Goal: Check status

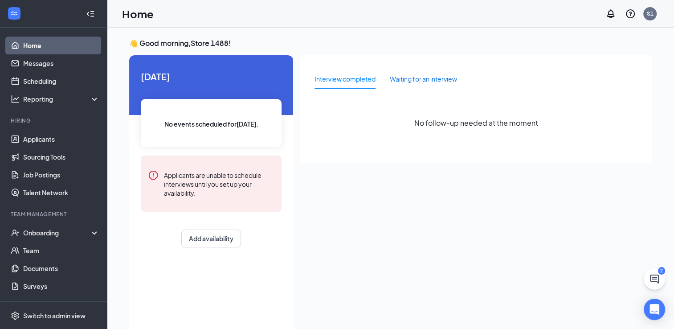
click at [425, 79] on div "Waiting for an interview" at bounding box center [423, 79] width 67 height 10
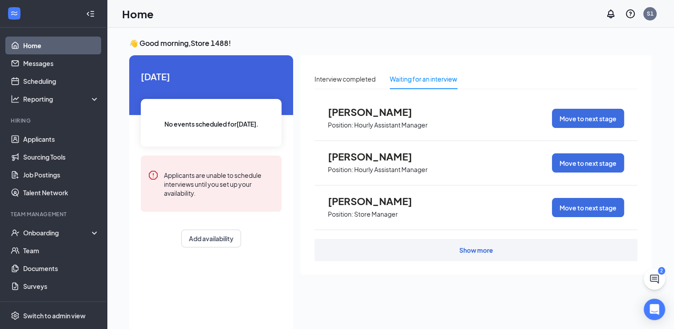
scroll to position [19, 0]
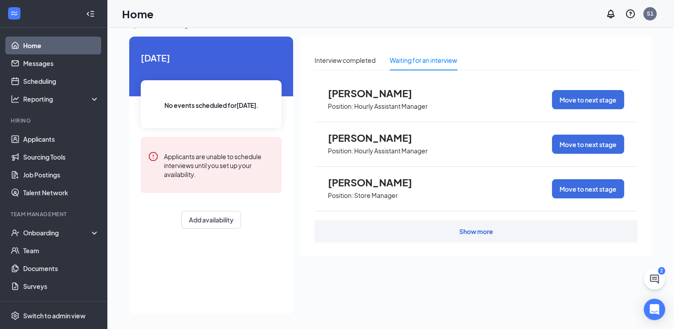
click at [477, 231] on div "Show more" at bounding box center [477, 231] width 34 height 9
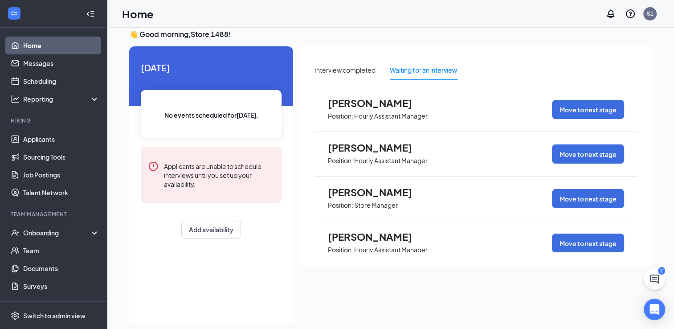
scroll to position [0, 0]
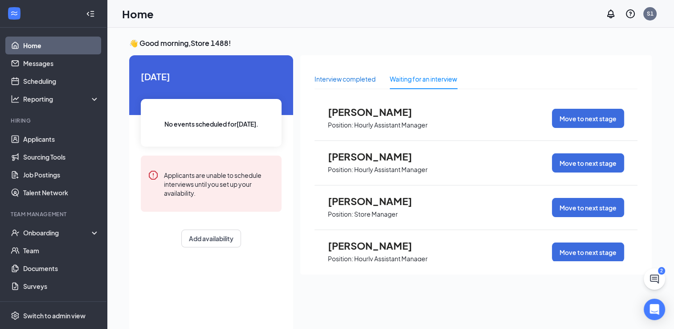
click at [331, 79] on div "Interview completed" at bounding box center [345, 79] width 61 height 10
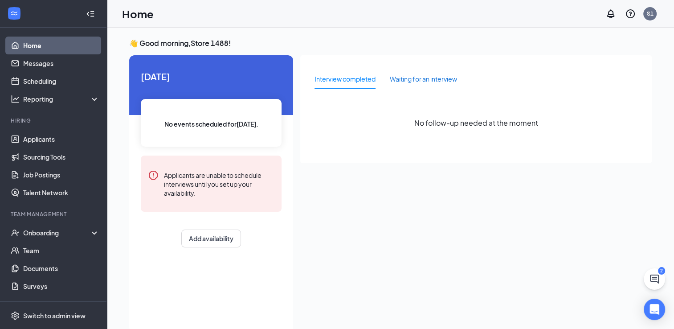
click at [432, 76] on div "Waiting for an interview" at bounding box center [423, 79] width 67 height 10
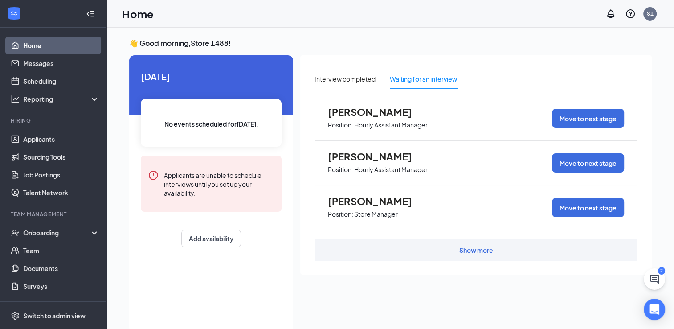
click at [451, 257] on div "Show more" at bounding box center [476, 250] width 323 height 22
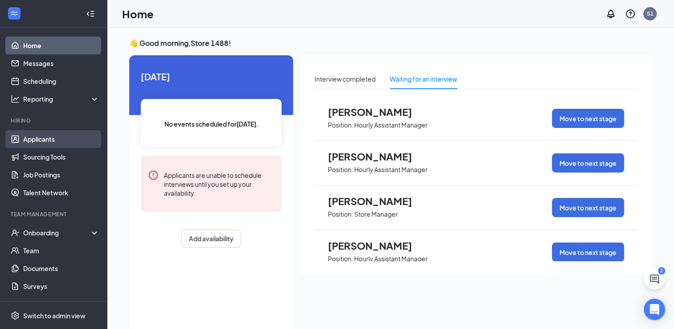
click at [52, 139] on link "Applicants" at bounding box center [61, 139] width 76 height 18
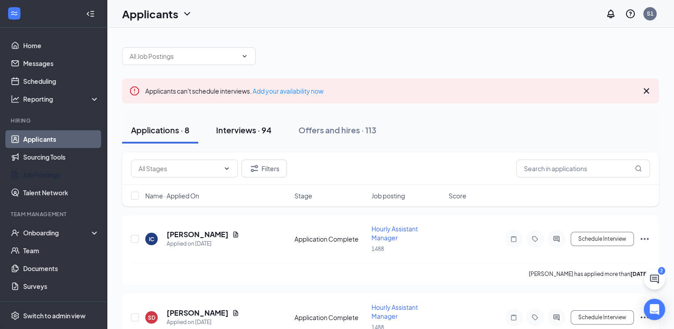
click at [253, 129] on div "Interviews · 94" at bounding box center [244, 129] width 56 height 11
